Goal: Information Seeking & Learning: Learn about a topic

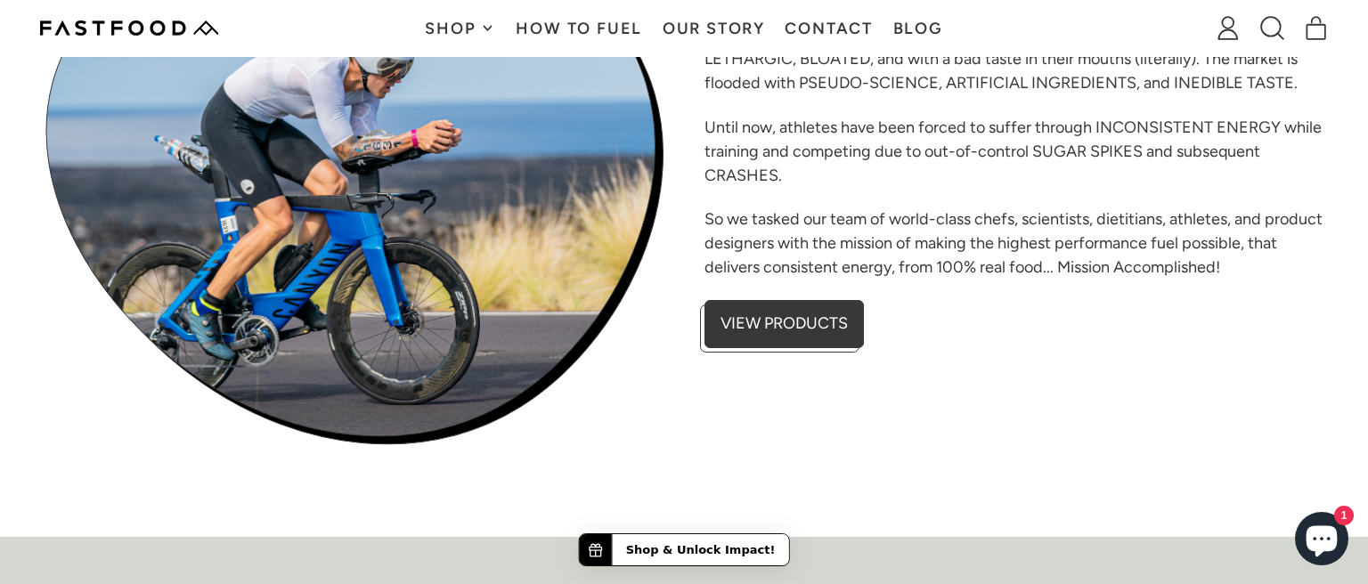
scroll to position [649, 0]
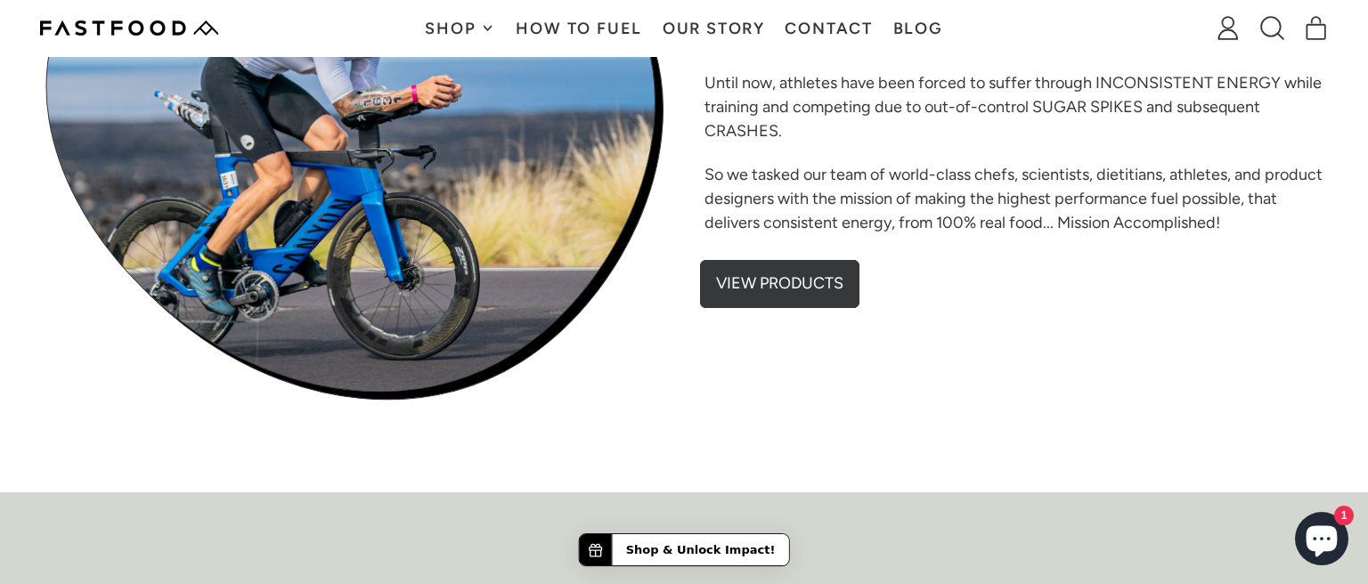
click at [791, 283] on link "View Products" at bounding box center [784, 280] width 159 height 48
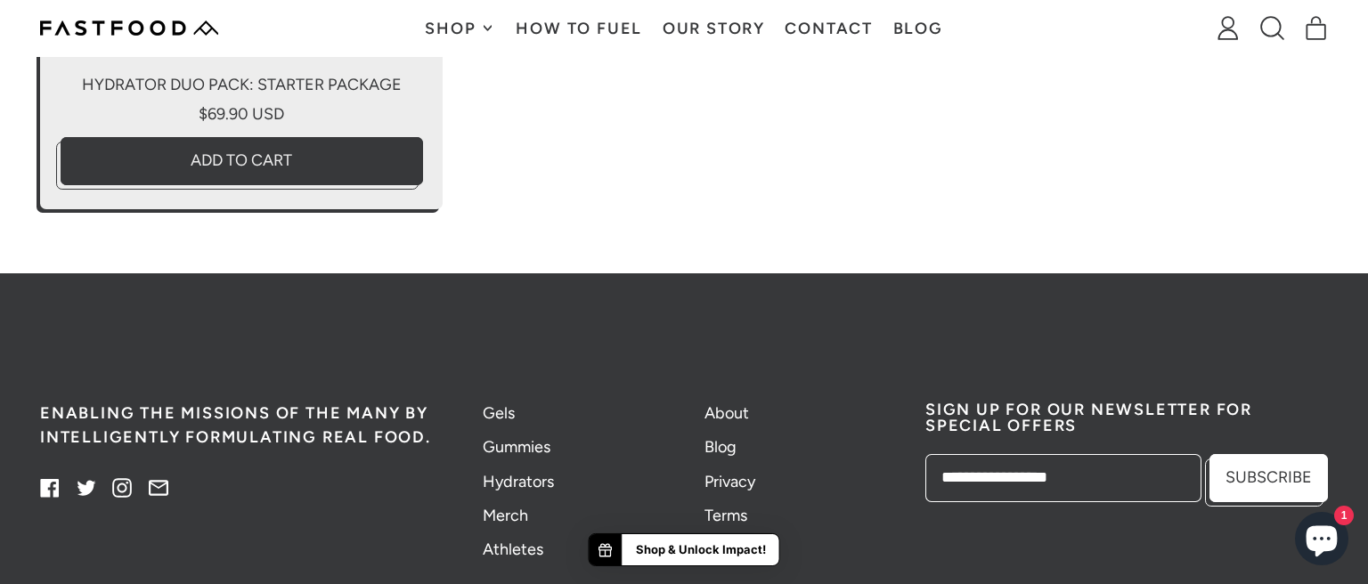
scroll to position [6020, 0]
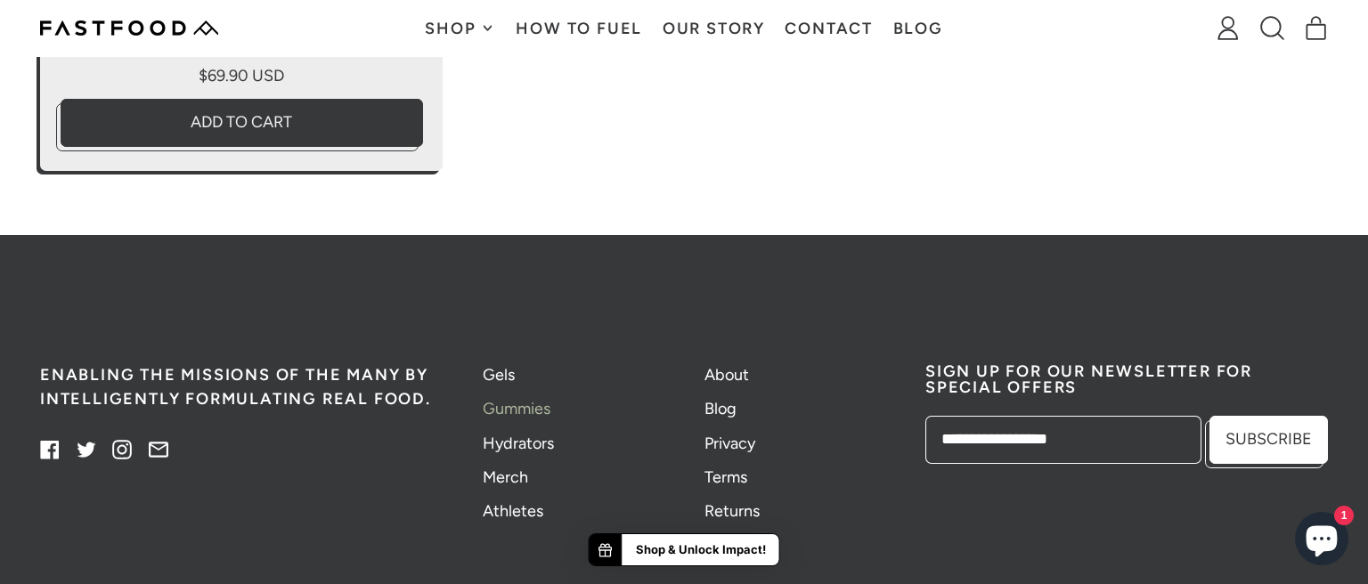
click at [518, 410] on link "Gummies" at bounding box center [517, 409] width 68 height 20
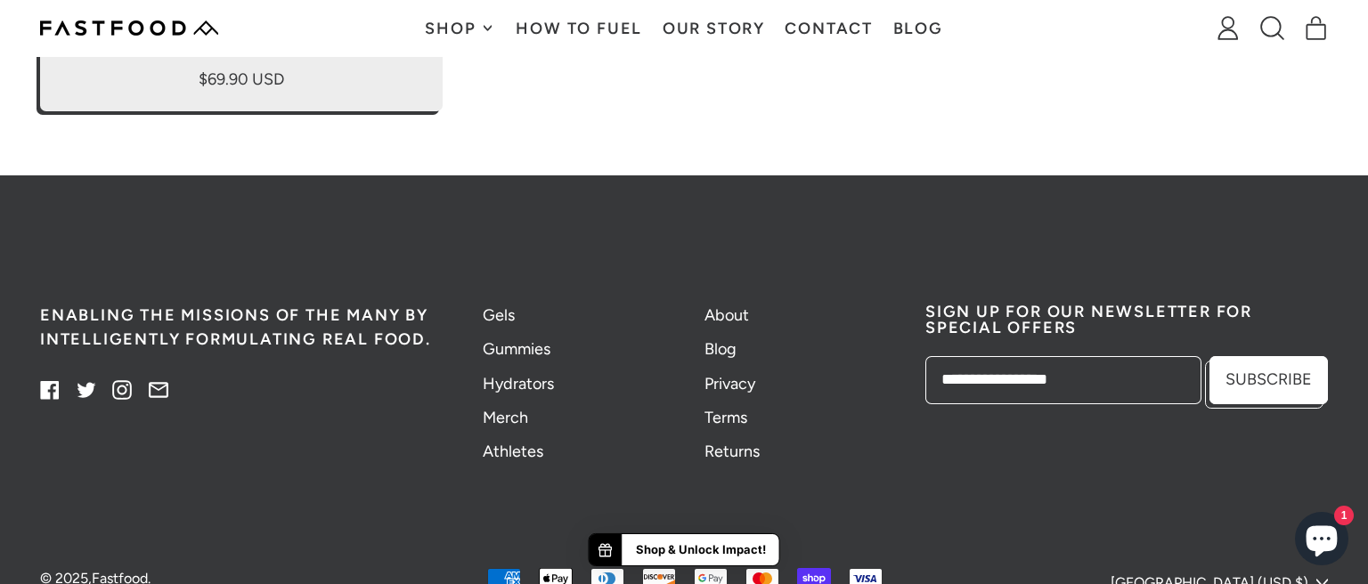
scroll to position [3750, 0]
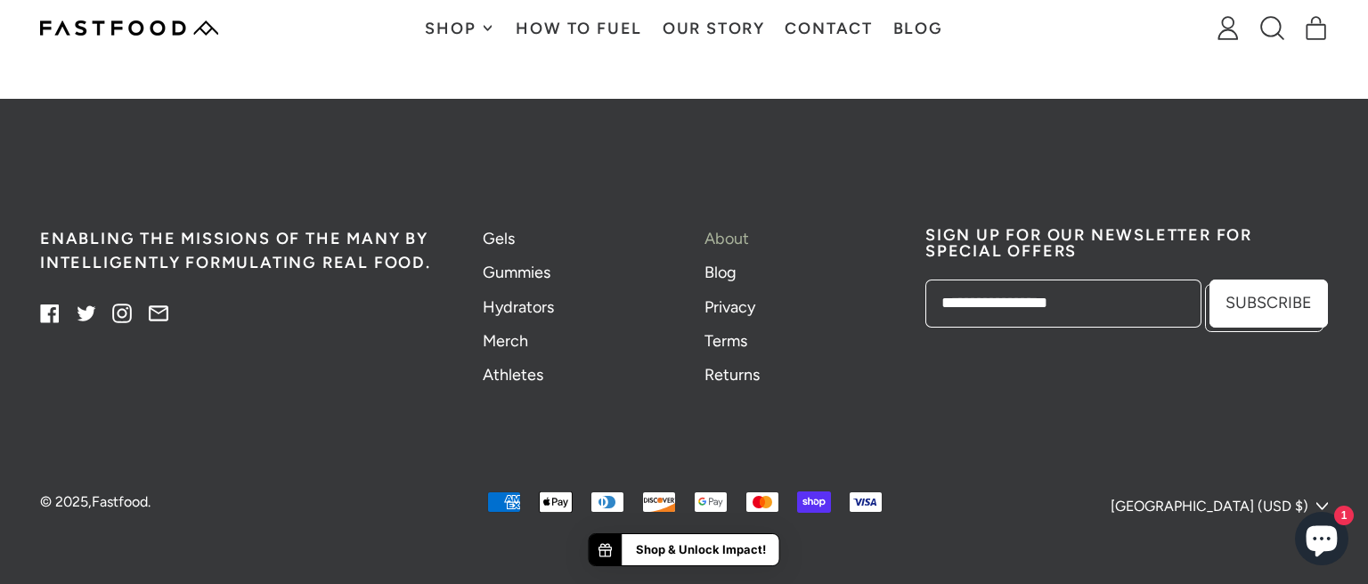
click at [734, 241] on link "About" at bounding box center [727, 239] width 45 height 20
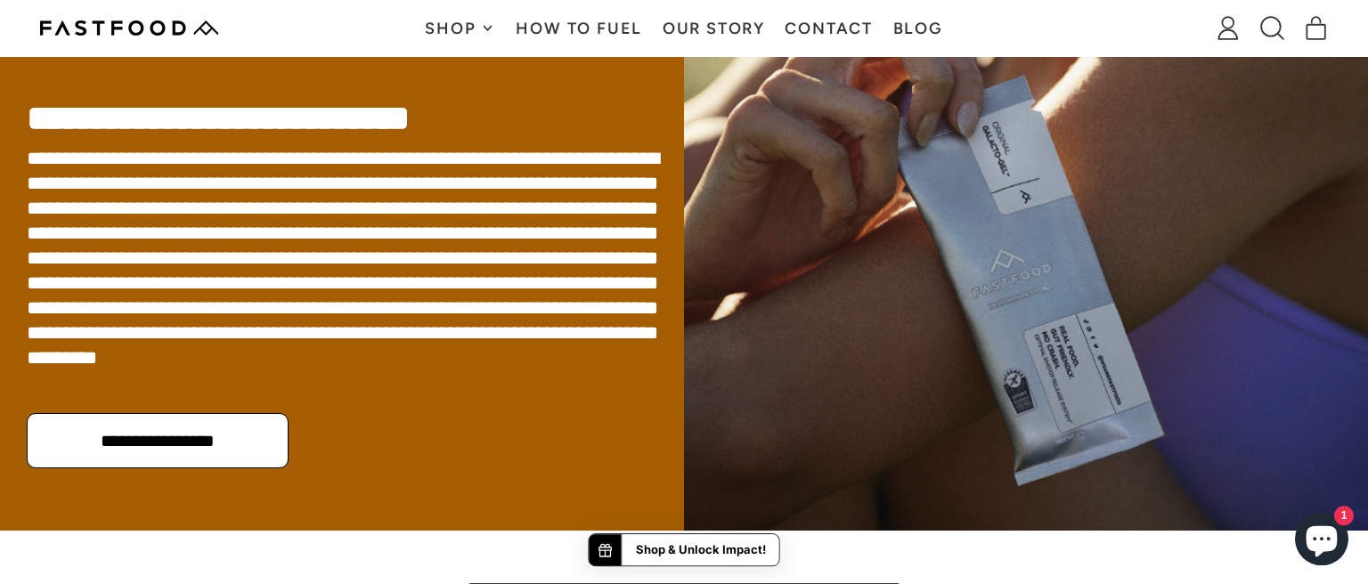
scroll to position [406, 0]
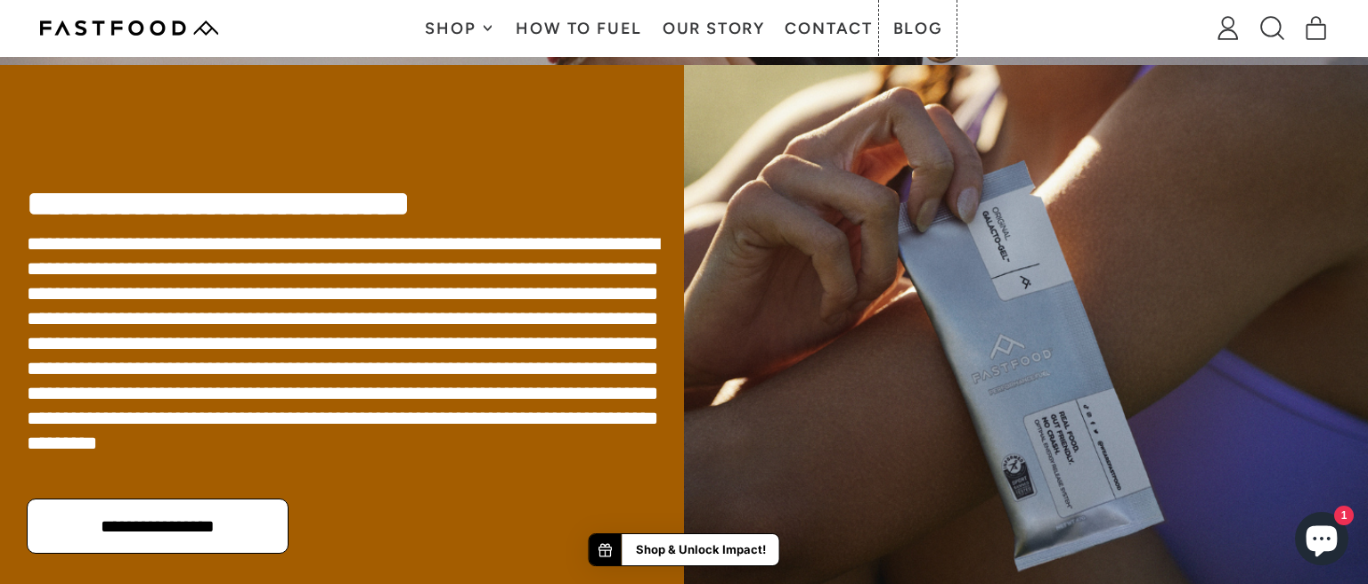
click at [926, 35] on link "Blog" at bounding box center [918, 28] width 70 height 56
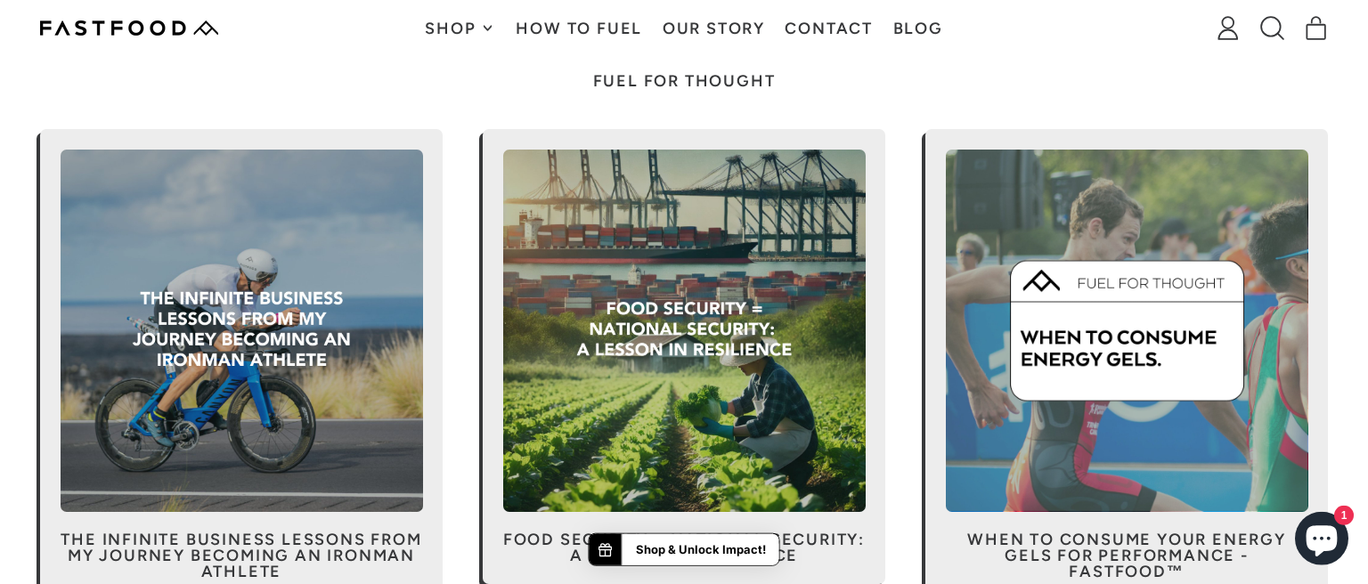
scroll to position [46, 0]
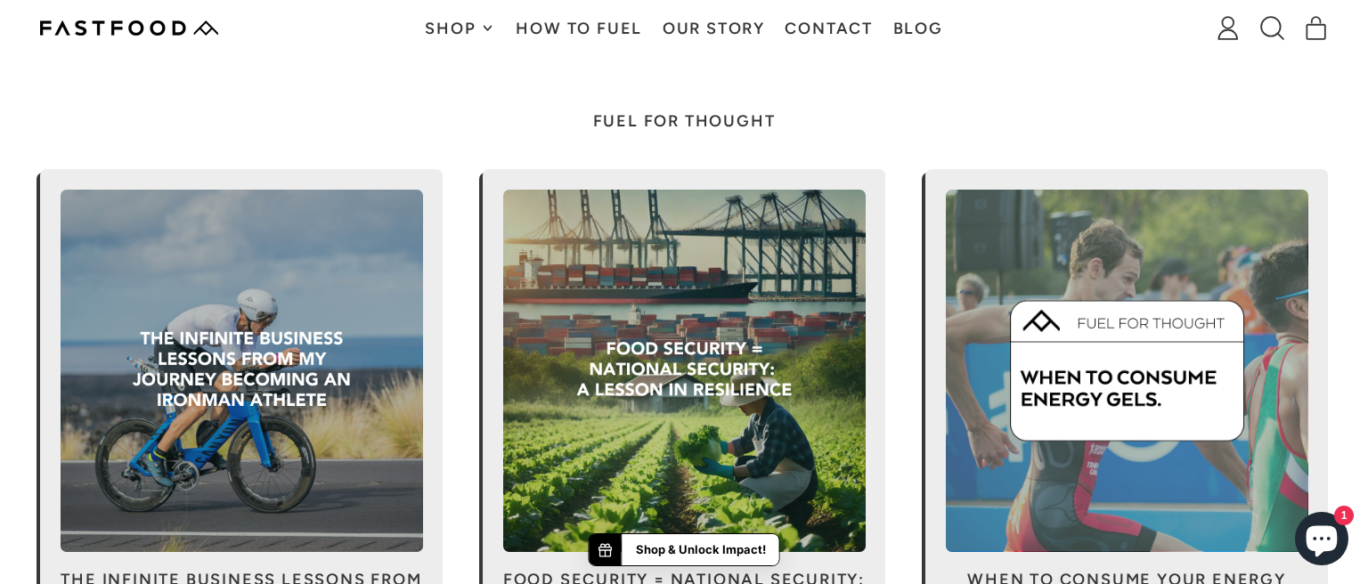
click at [269, 423] on span at bounding box center [241, 404] width 403 height 471
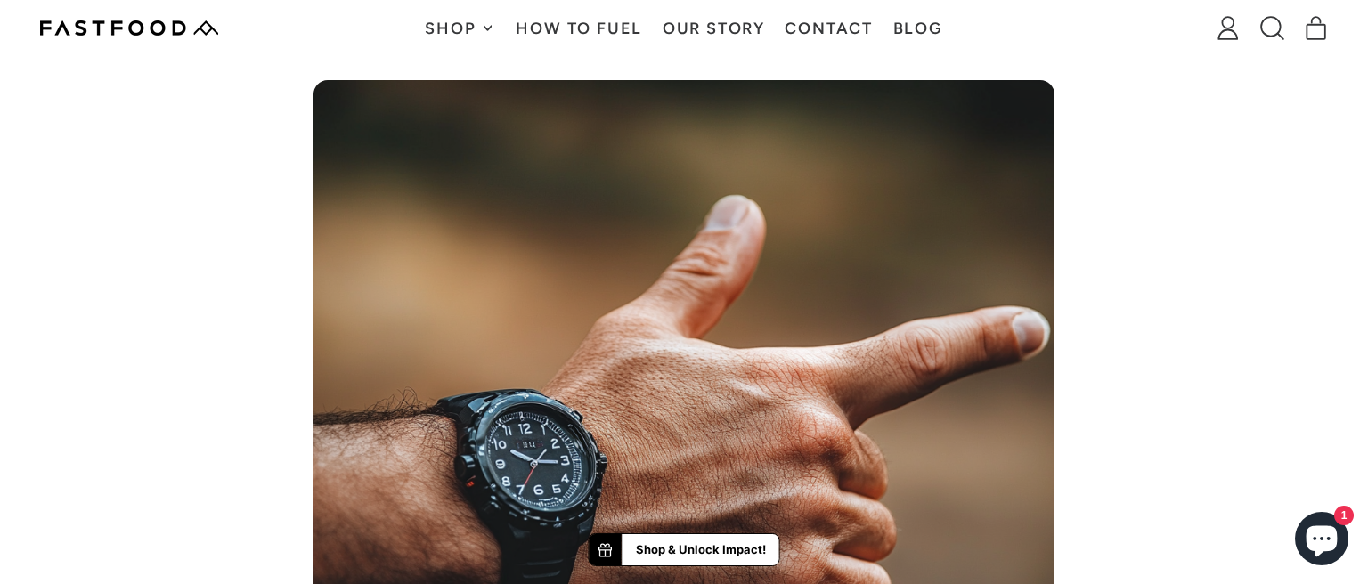
scroll to position [2584, 0]
